Goal: Task Accomplishment & Management: Use online tool/utility

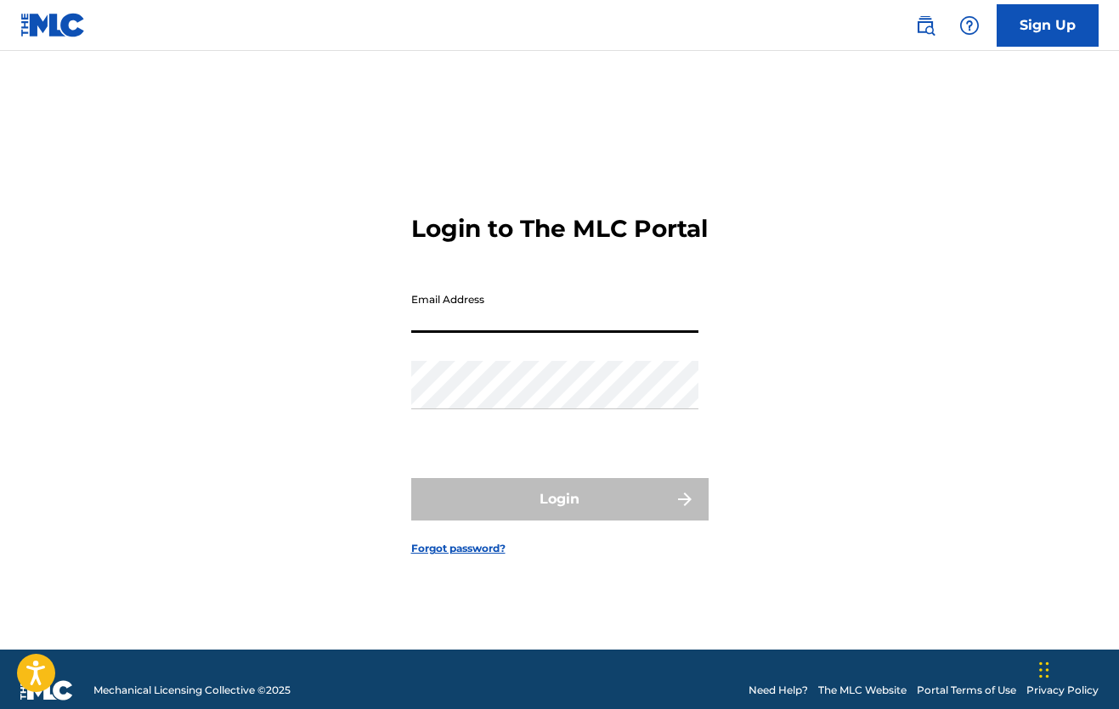
type input "[PERSON_NAME][EMAIL_ADDRESS][DOMAIN_NAME]"
click at [559, 514] on button "Login" at bounding box center [559, 499] width 297 height 42
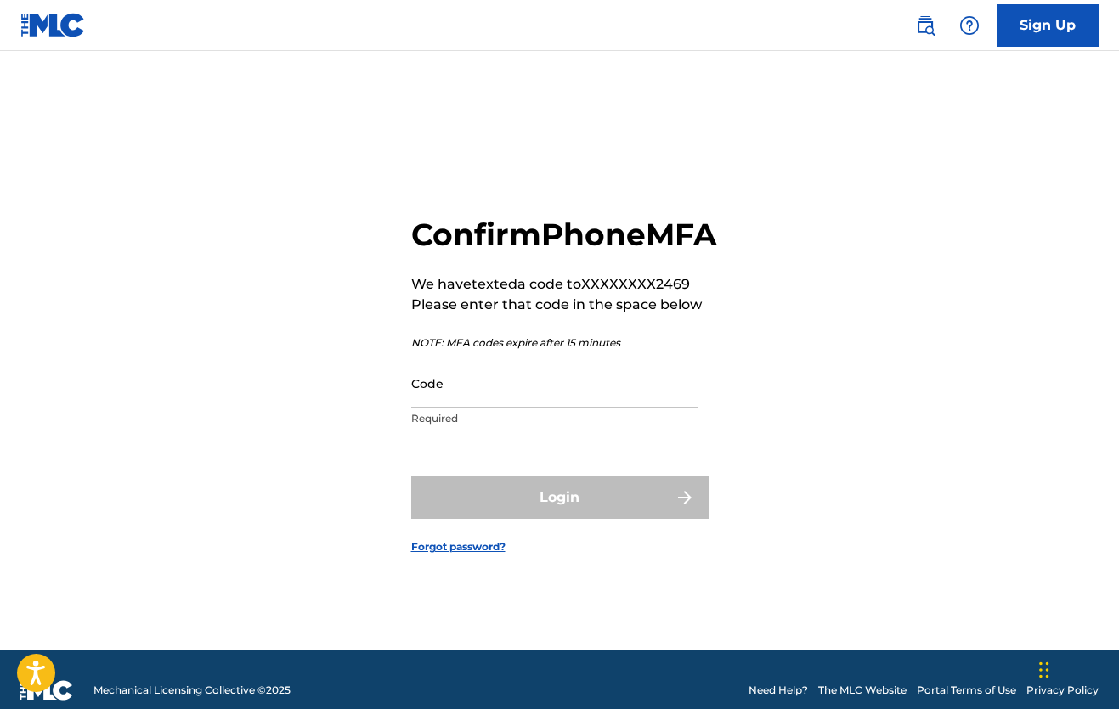
click at [435, 428] on div "Code Required" at bounding box center [554, 397] width 287 height 76
click at [434, 408] on input "Code" at bounding box center [554, 383] width 287 height 48
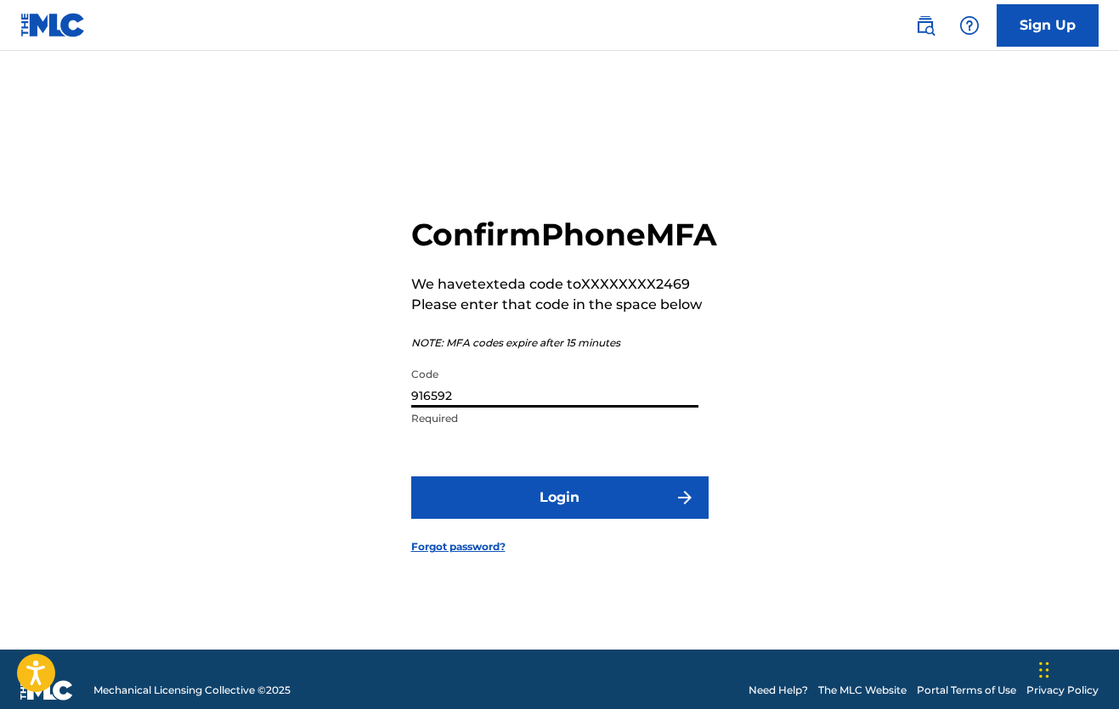
type input "916592"
click at [562, 508] on button "Login" at bounding box center [559, 498] width 297 height 42
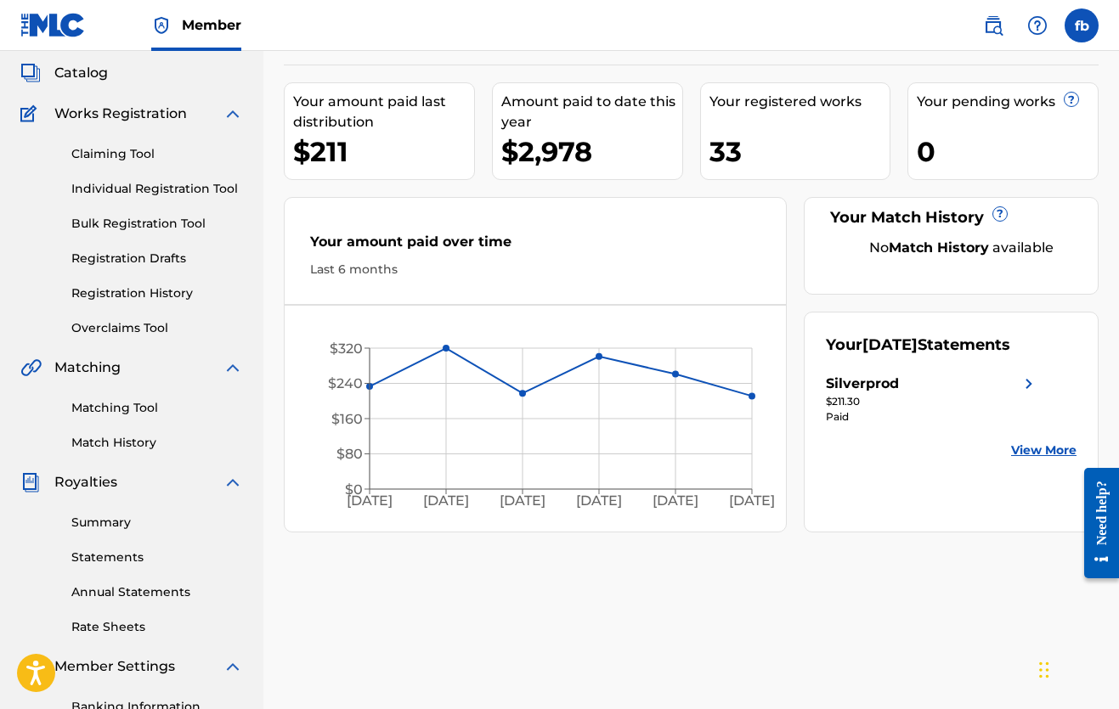
scroll to position [107, 0]
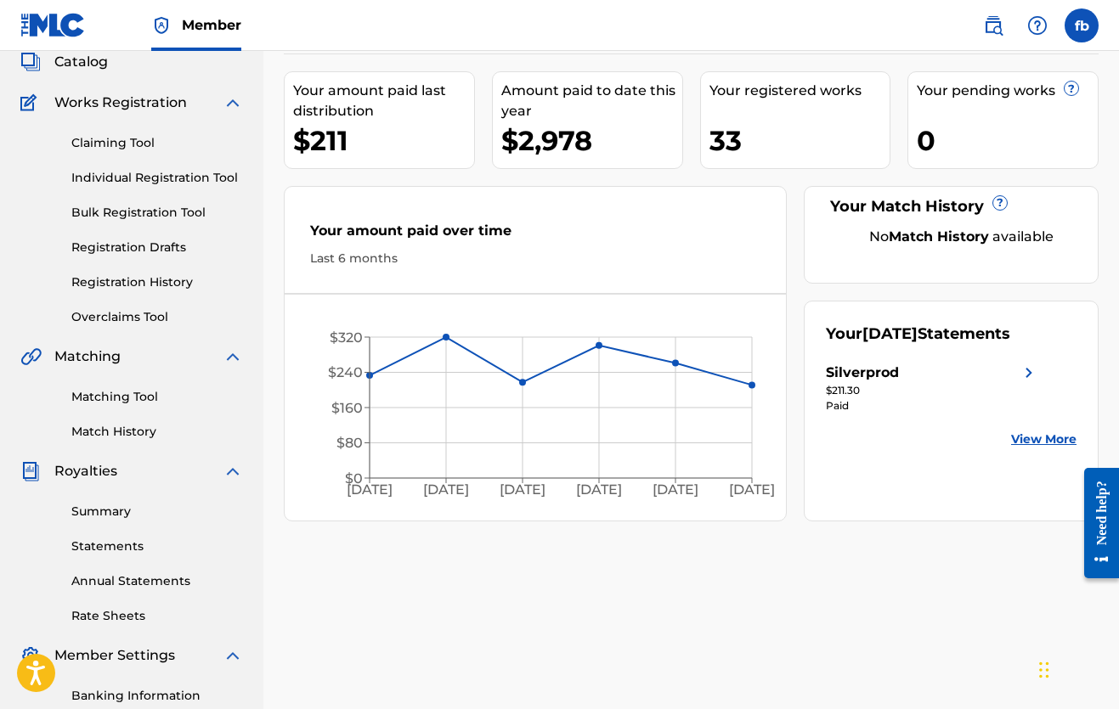
click at [97, 142] on link "Claiming Tool" at bounding box center [157, 143] width 172 height 18
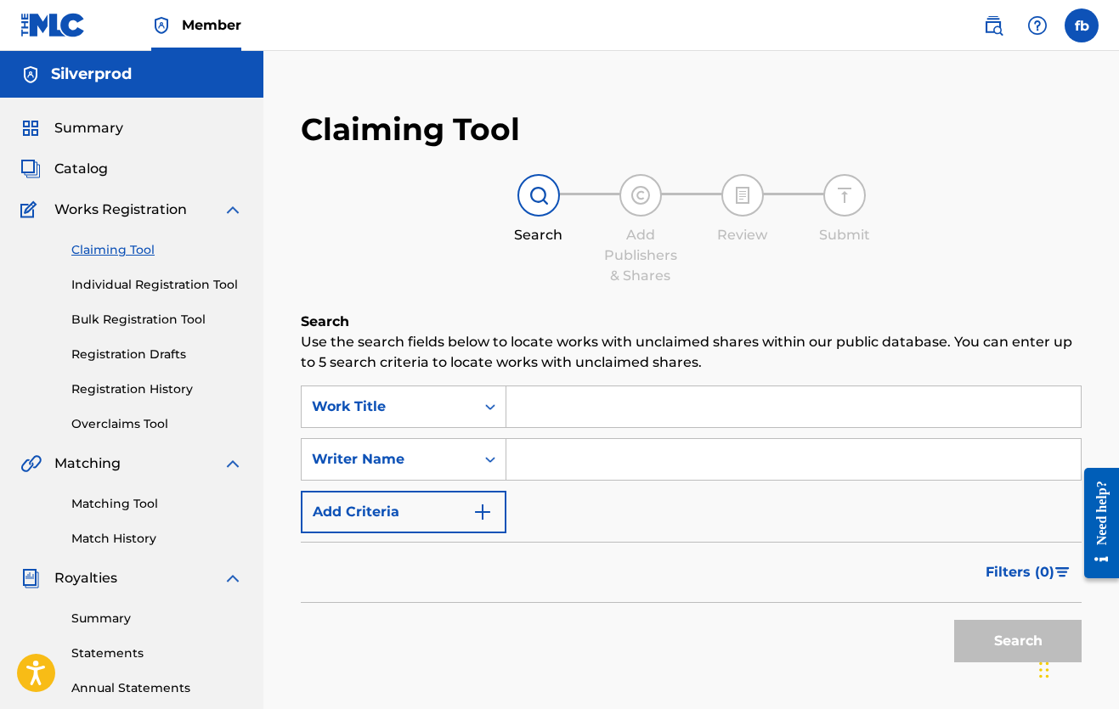
click at [124, 206] on span "Works Registration" at bounding box center [120, 210] width 133 height 20
click at [81, 161] on span "Catalog" at bounding box center [81, 169] width 54 height 20
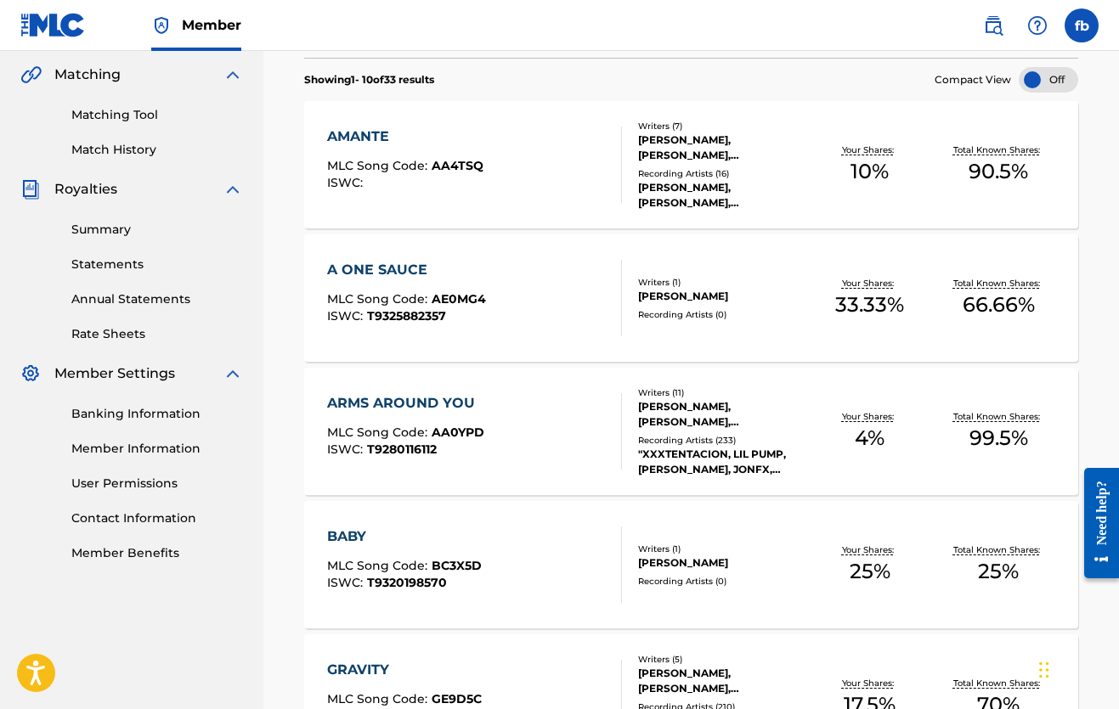
scroll to position [319, 0]
